Goal: Information Seeking & Learning: Find specific fact

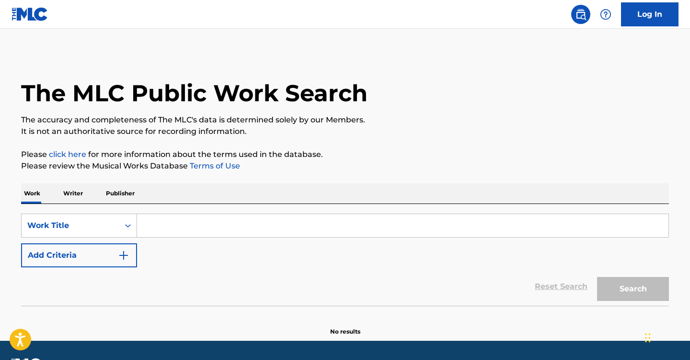
click at [192, 225] on input "Search Form" at bounding box center [403, 225] width 532 height 23
paste input "If You Don't Know Me by Now"
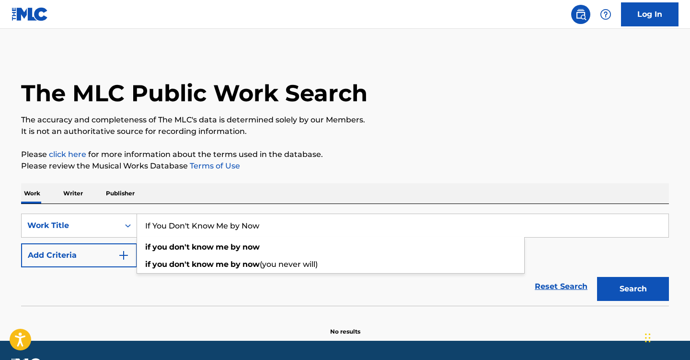
type input "If You Don't Know Me by Now"
click at [58, 251] on button "Add Criteria" at bounding box center [79, 255] width 116 height 24
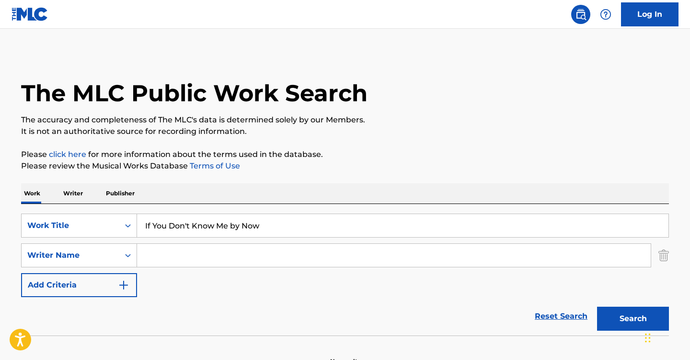
click at [164, 252] on input "Search Form" at bounding box center [394, 255] width 514 height 23
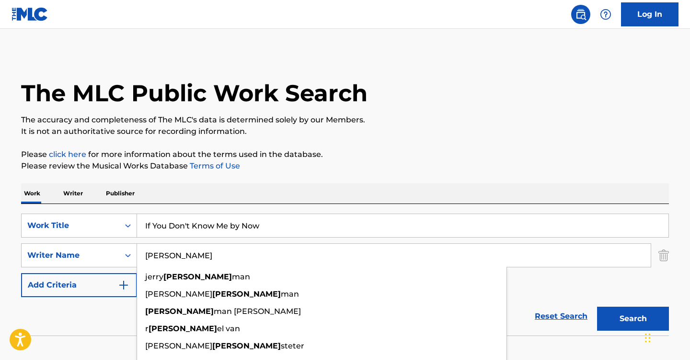
type input "[PERSON_NAME]"
click at [597, 306] on button "Search" at bounding box center [633, 318] width 72 height 24
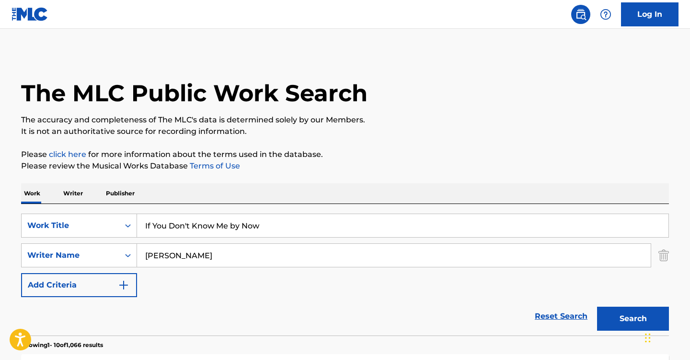
scroll to position [160, 0]
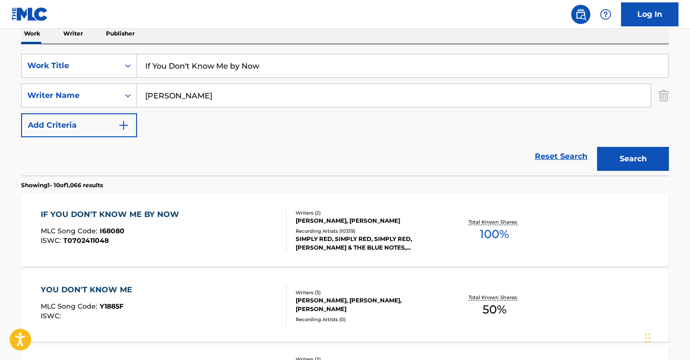
click at [223, 231] on div "IF YOU DON'T KNOW ME BY NOW MLC Song Code : I68080 ISWC : T0702411048" at bounding box center [164, 230] width 246 height 43
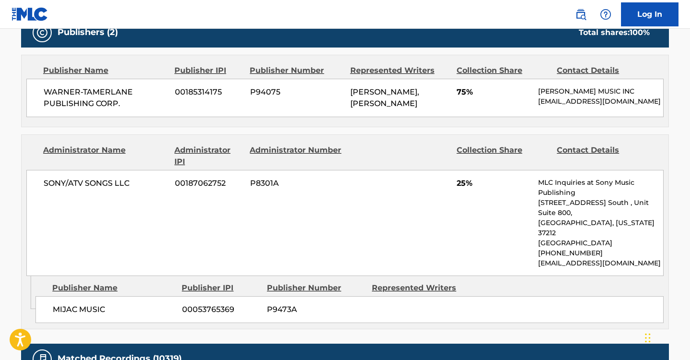
scroll to position [657, 0]
